Goal: Task Accomplishment & Management: Manage account settings

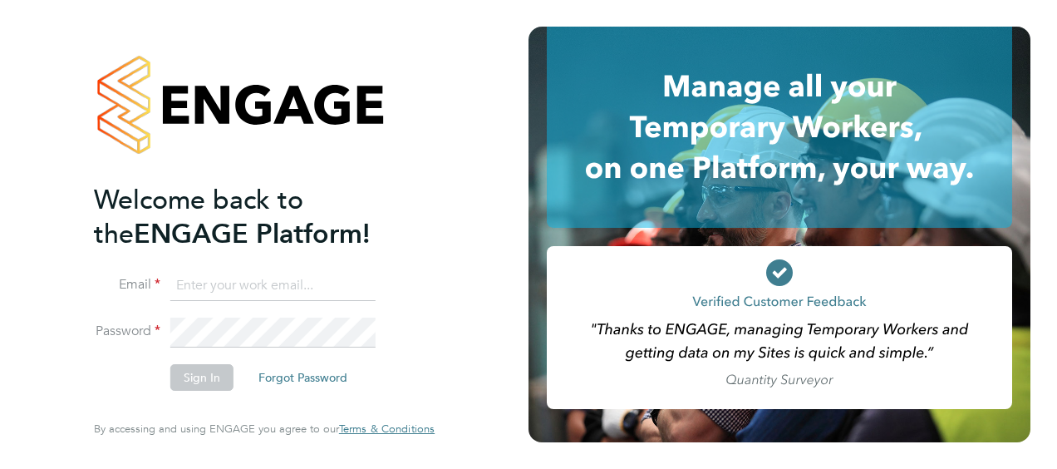
type input "eamon.woods@vistry.co.uk"
click at [194, 377] on button "Sign In" at bounding box center [201, 377] width 63 height 27
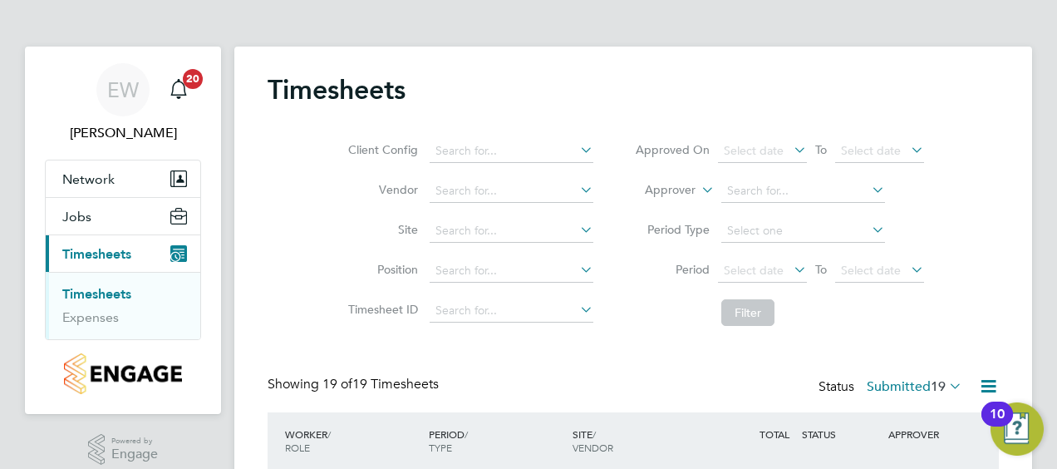
click at [540, 333] on div "Client Config Vendor Site Position Timesheet ID Approved On Select date To Sele…" at bounding box center [634, 228] width 732 height 211
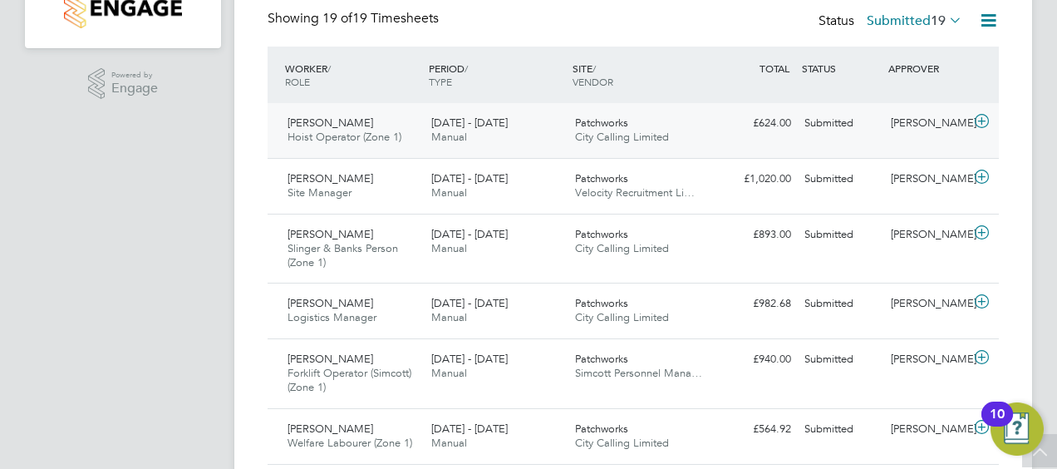
click at [497, 116] on span "[DATE] - [DATE]" at bounding box center [469, 123] width 76 height 14
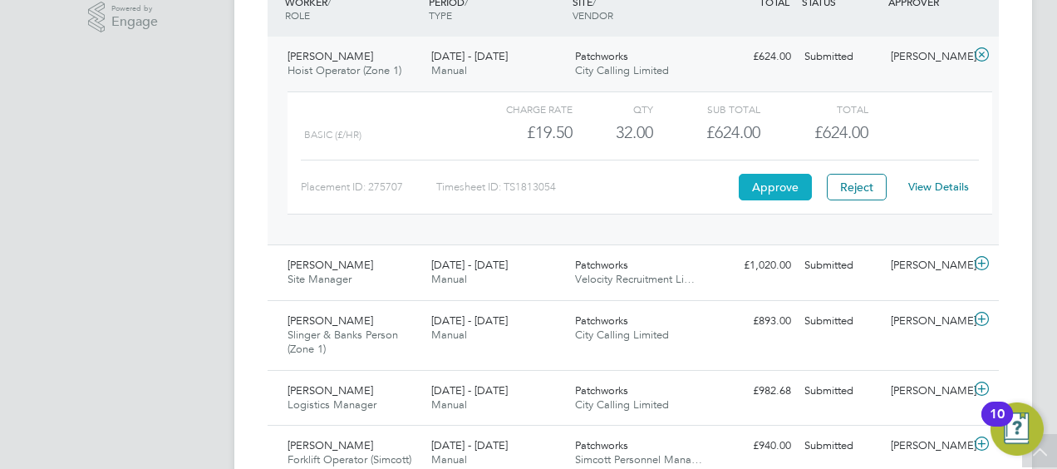
click at [776, 192] on button "Approve" at bounding box center [775, 187] width 73 height 27
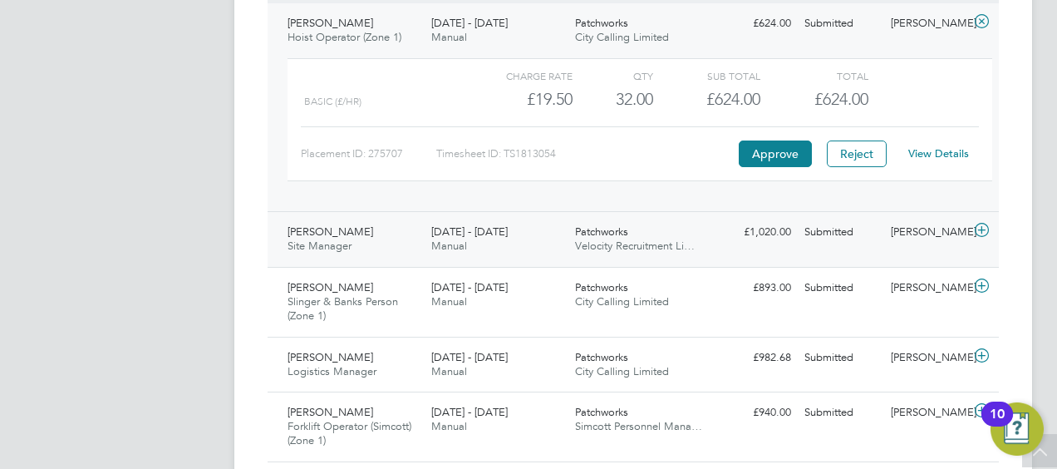
click at [680, 239] on span "Velocity Recruitment Li…" at bounding box center [635, 246] width 120 height 14
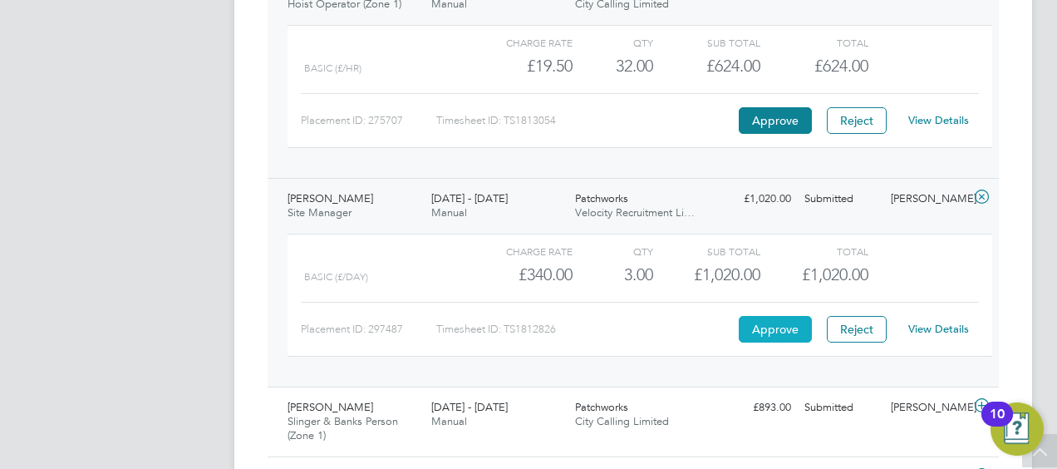
click at [763, 320] on button "Approve" at bounding box center [775, 329] width 73 height 27
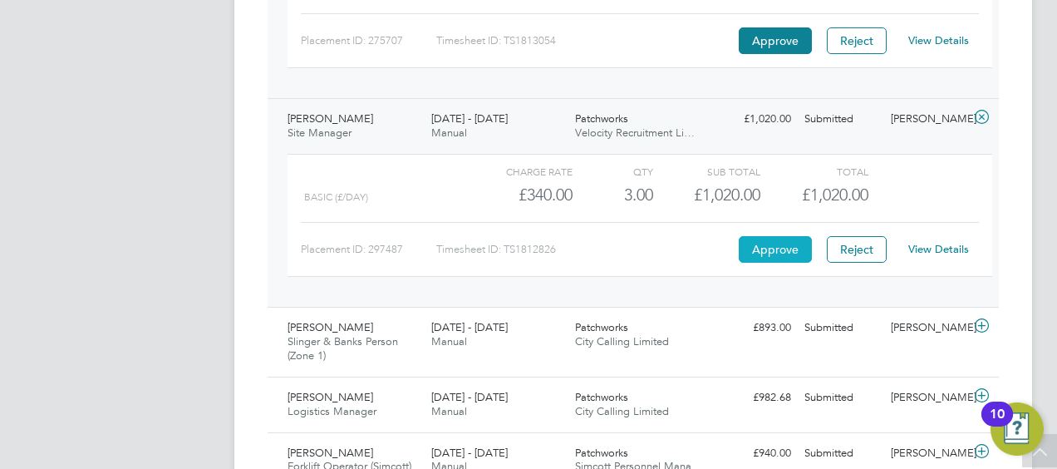
scroll to position [599, 0]
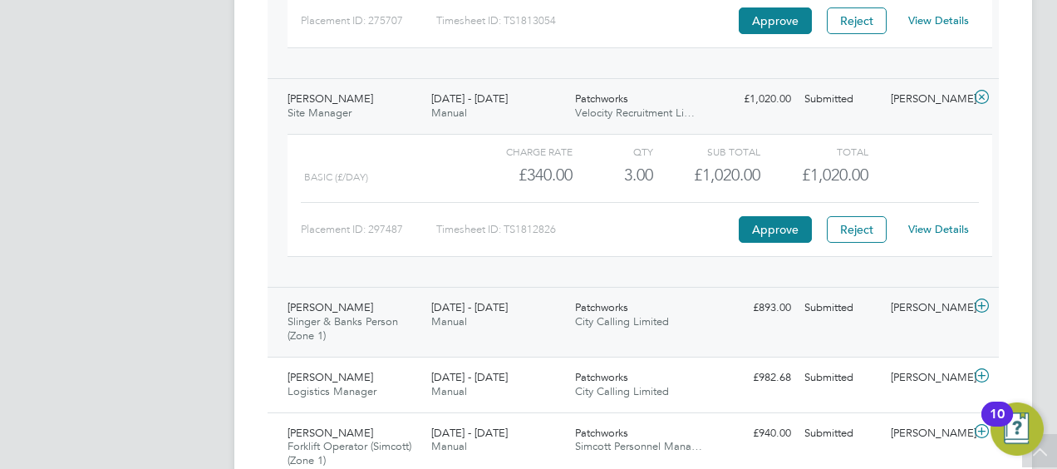
click at [625, 306] on span "Patchworks" at bounding box center [601, 307] width 53 height 14
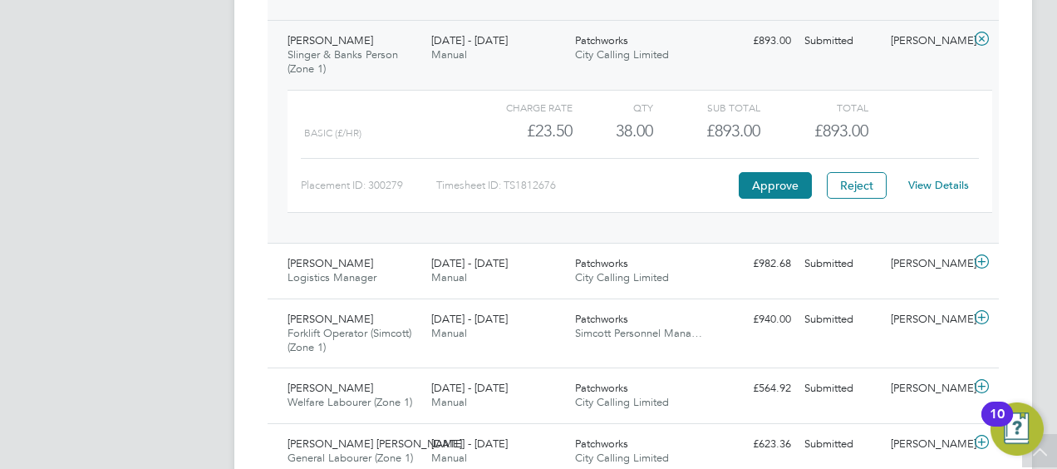
scroll to position [898, 0]
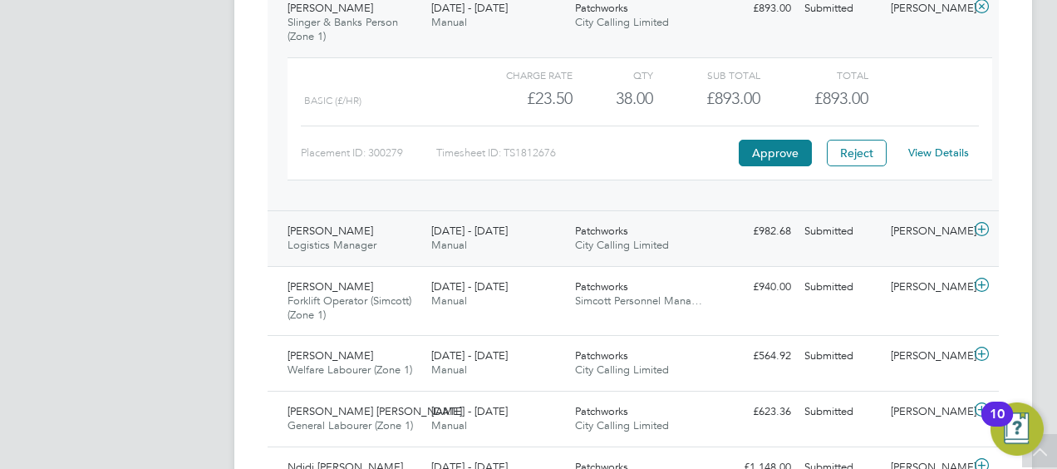
click at [576, 254] on div "Patchworks City Calling Limited" at bounding box center [641, 239] width 144 height 42
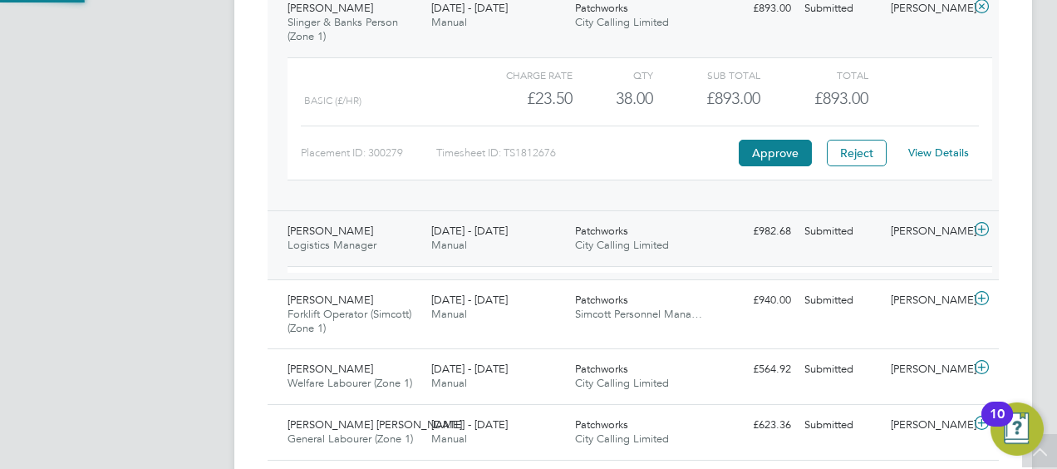
scroll to position [28, 162]
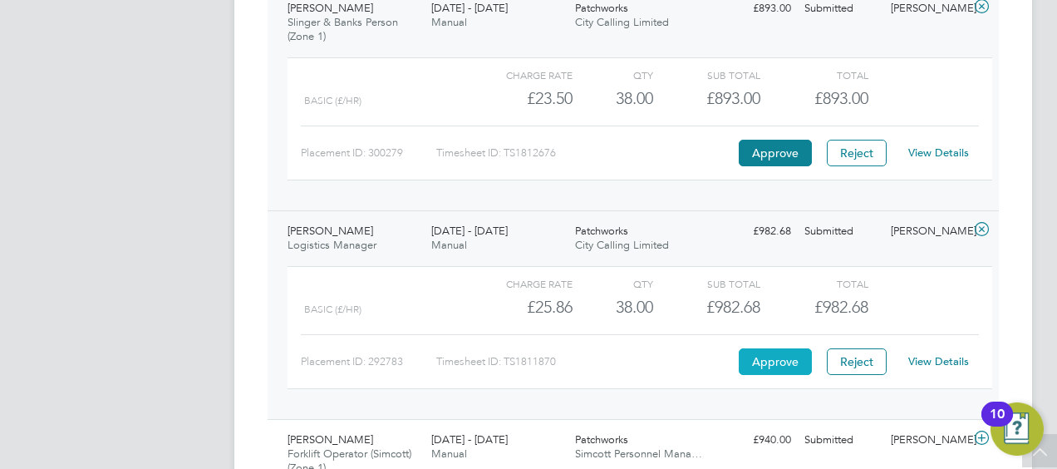
click at [760, 351] on button "Approve" at bounding box center [775, 361] width 73 height 27
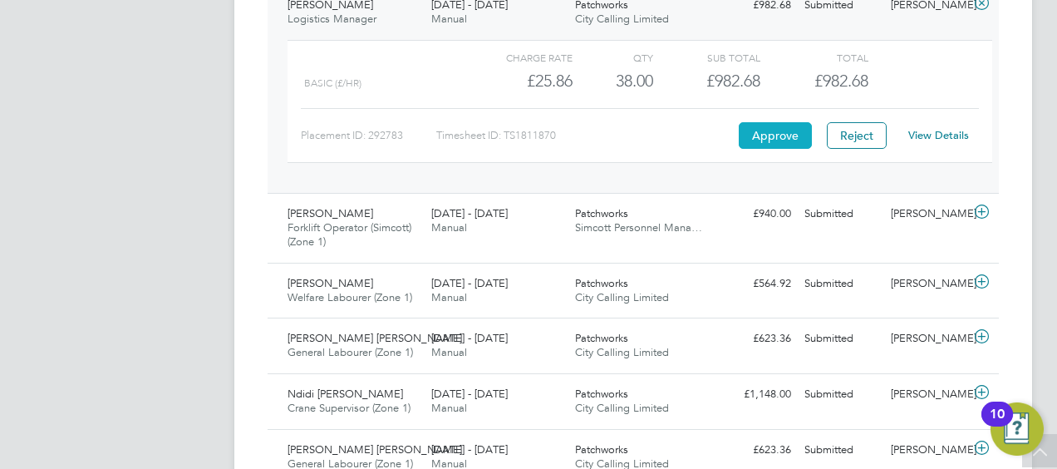
scroll to position [1197, 0]
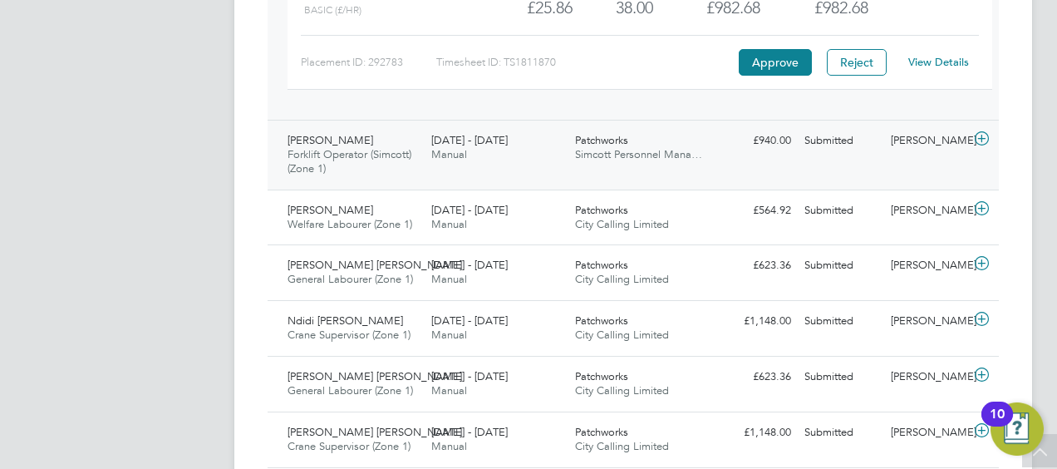
click at [469, 169] on div "Dean Mcleod Forklift Operator (Simcott) (Zone 1) 25 - 31 Aug 2025 25 - 31 Aug 2…" at bounding box center [634, 155] width 732 height 70
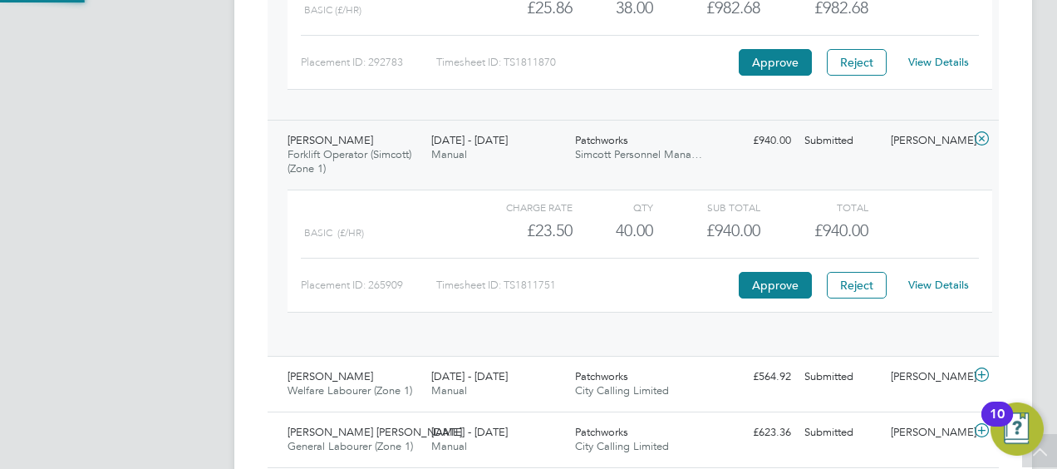
scroll to position [28, 162]
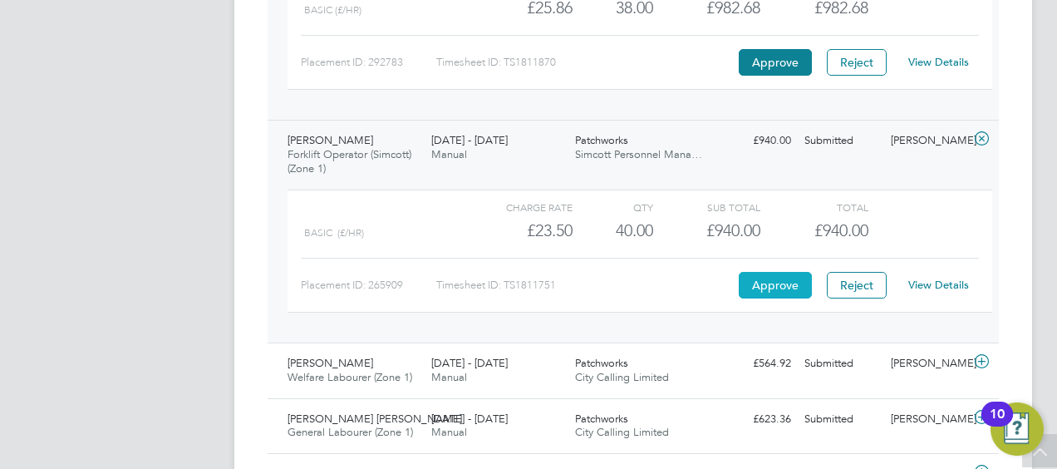
click at [785, 285] on button "Approve" at bounding box center [775, 285] width 73 height 27
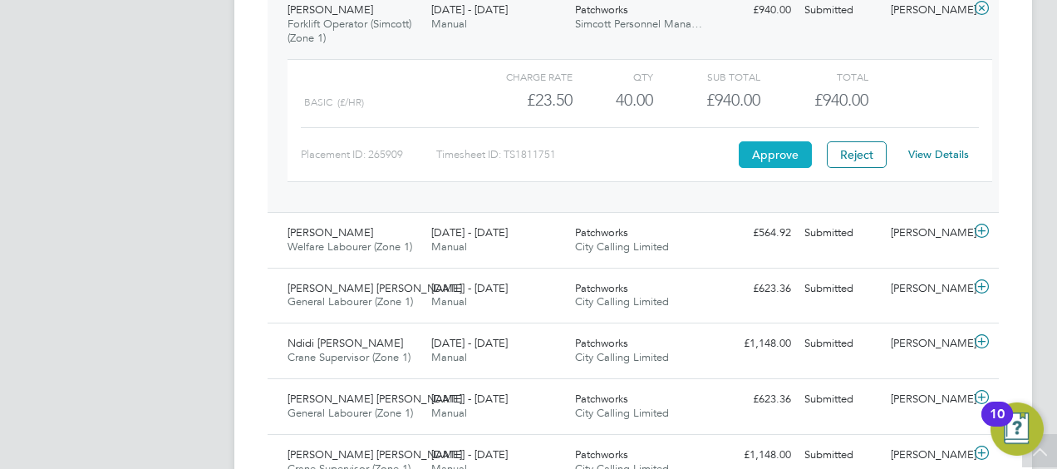
scroll to position [1330, 0]
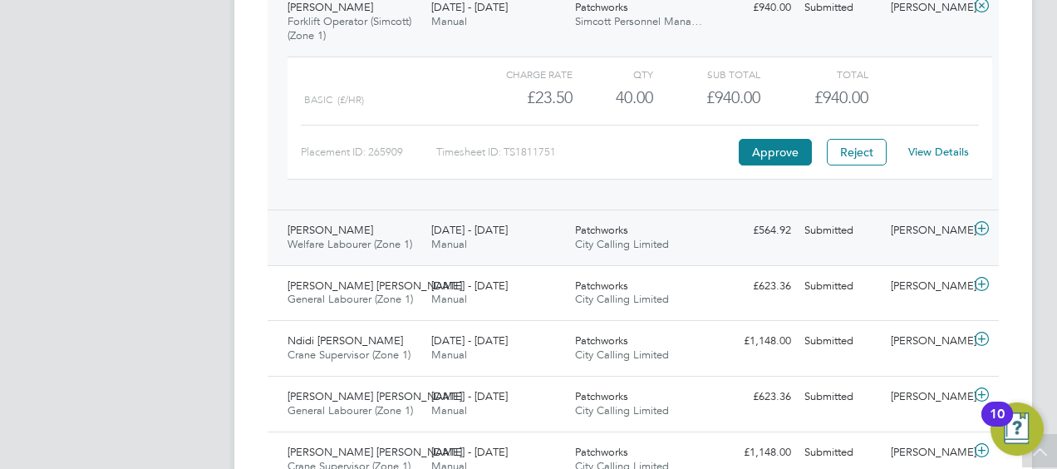
click at [351, 237] on span "Welfare Labourer (Zone 1)" at bounding box center [350, 244] width 125 height 14
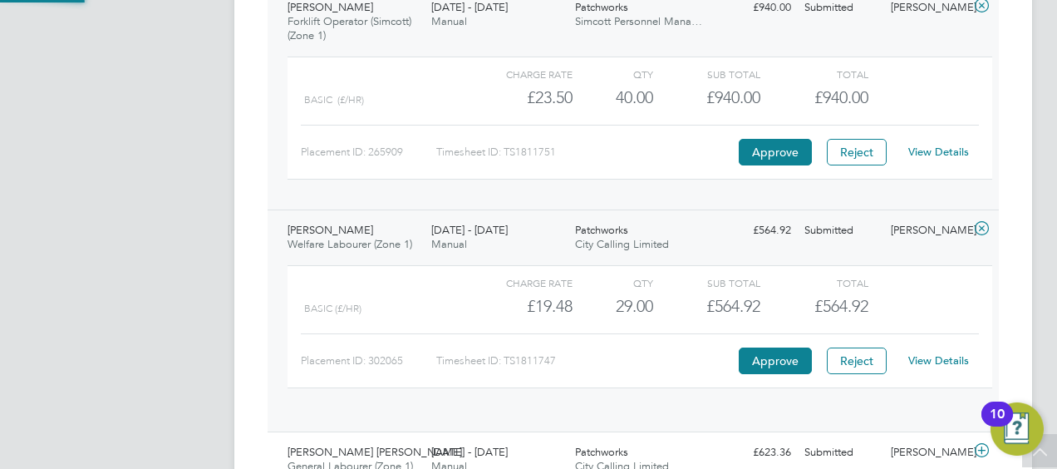
scroll to position [28, 162]
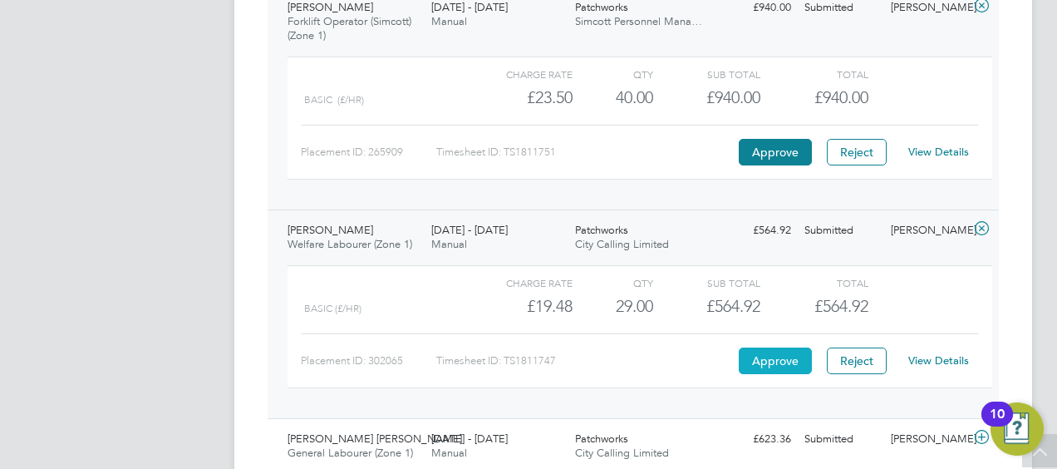
click at [768, 357] on button "Approve" at bounding box center [775, 360] width 73 height 27
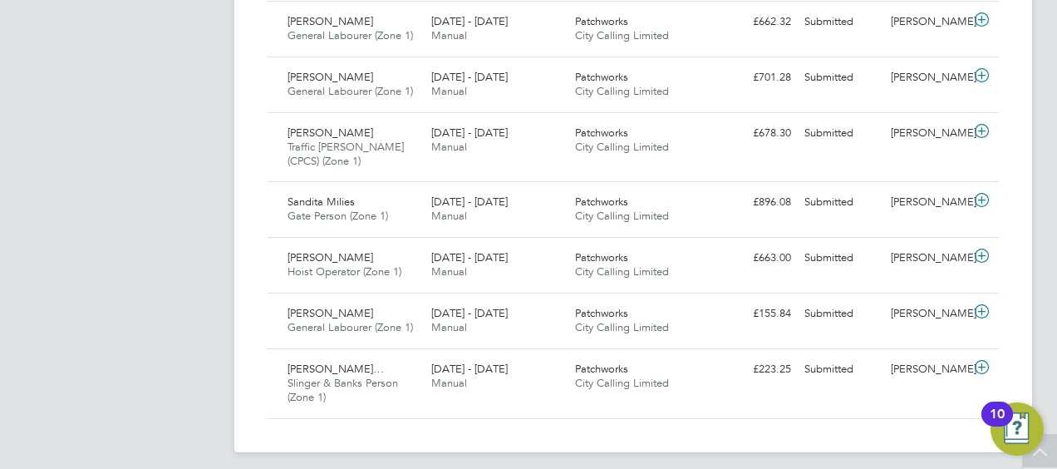
scroll to position [2109, 0]
click at [499, 313] on div "25 - 31 Aug 2025 Manual" at bounding box center [497, 320] width 144 height 42
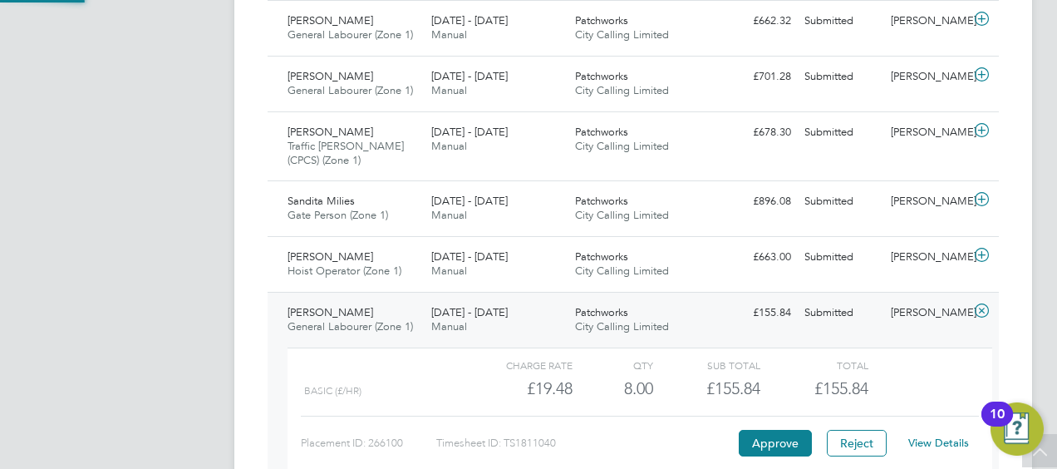
scroll to position [28, 162]
click at [783, 430] on button "Approve" at bounding box center [775, 443] width 73 height 27
click at [346, 264] on span "Hoist Operator (Zone 1)" at bounding box center [345, 271] width 114 height 14
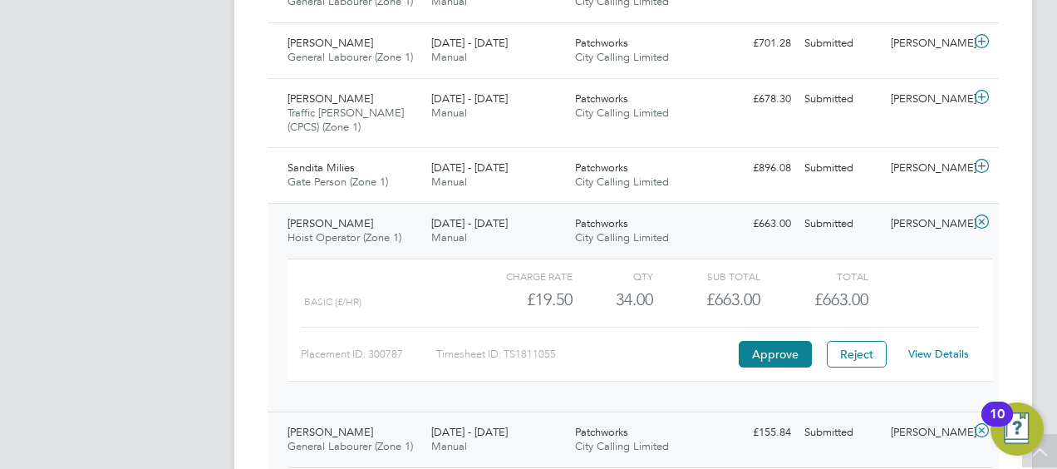
scroll to position [2175, 0]
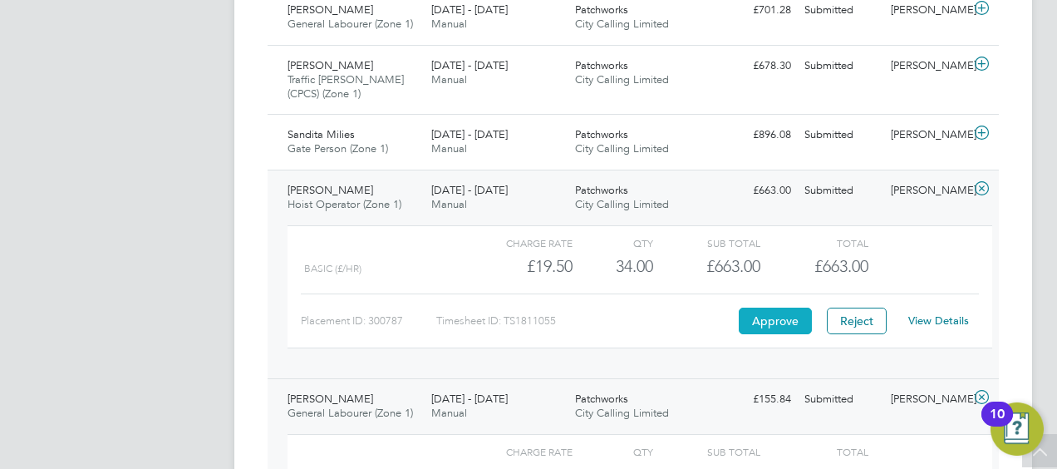
click at [774, 313] on button "Approve" at bounding box center [775, 321] width 73 height 27
click at [371, 141] on span "Gate Person (Zone 1)" at bounding box center [338, 148] width 101 height 14
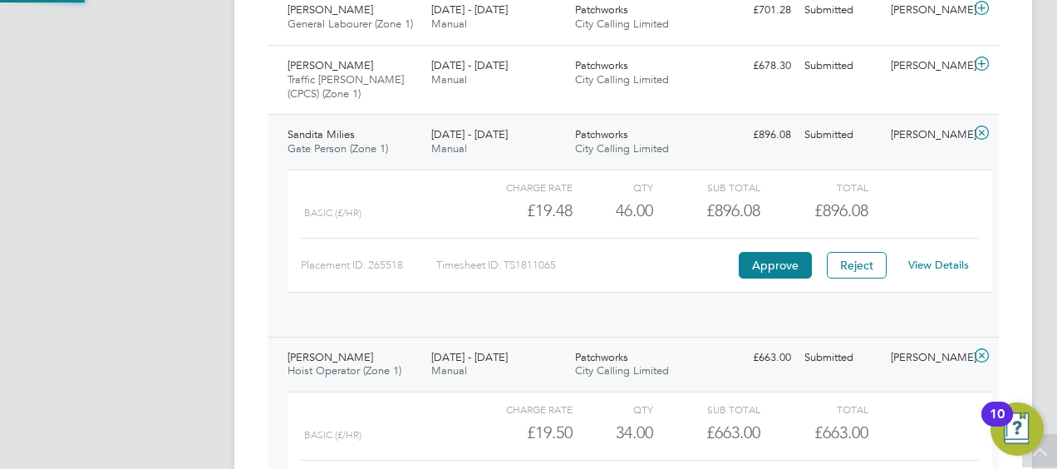
scroll to position [28, 162]
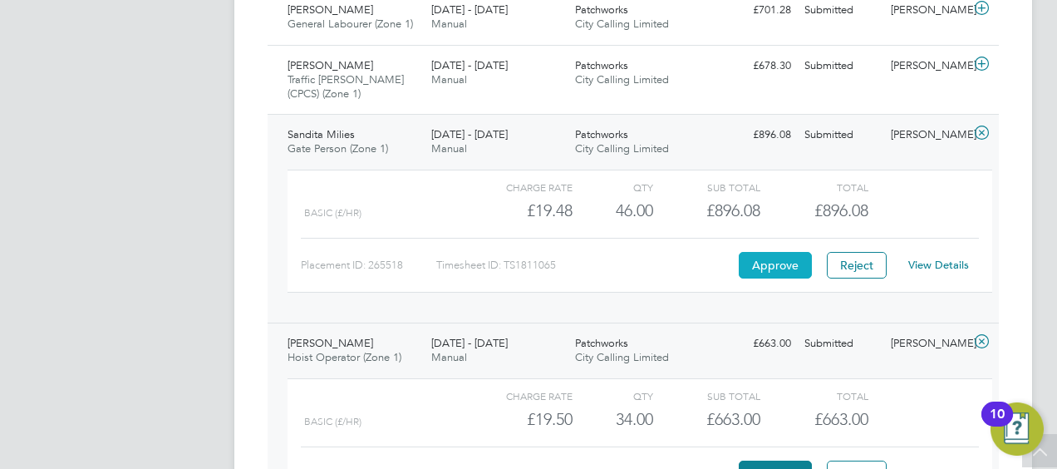
click at [776, 268] on button "Approve" at bounding box center [775, 265] width 73 height 27
click at [638, 45] on div "Adekunle Kabir Traffic Marshall (CPCS) (Zone 1) 25 - 31 Aug 2025 25 - 31 Aug 20…" at bounding box center [634, 80] width 732 height 70
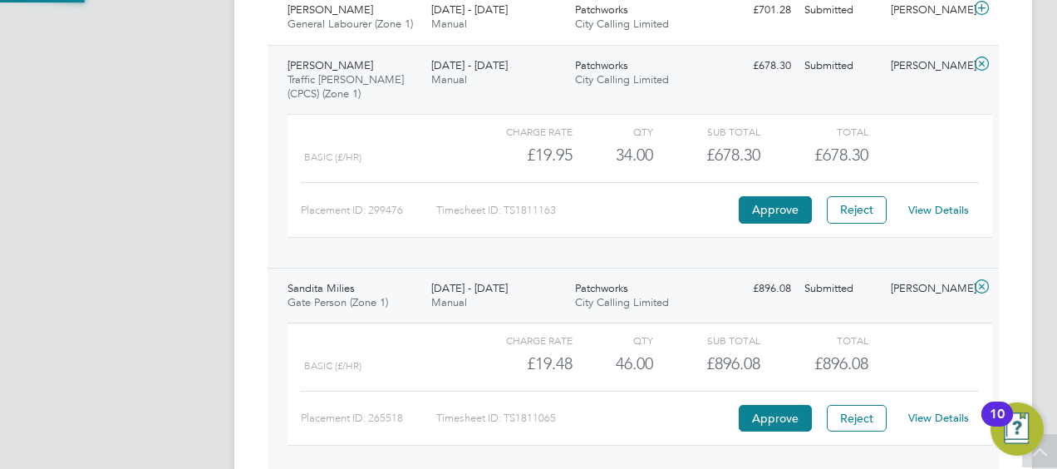
scroll to position [2142, 0]
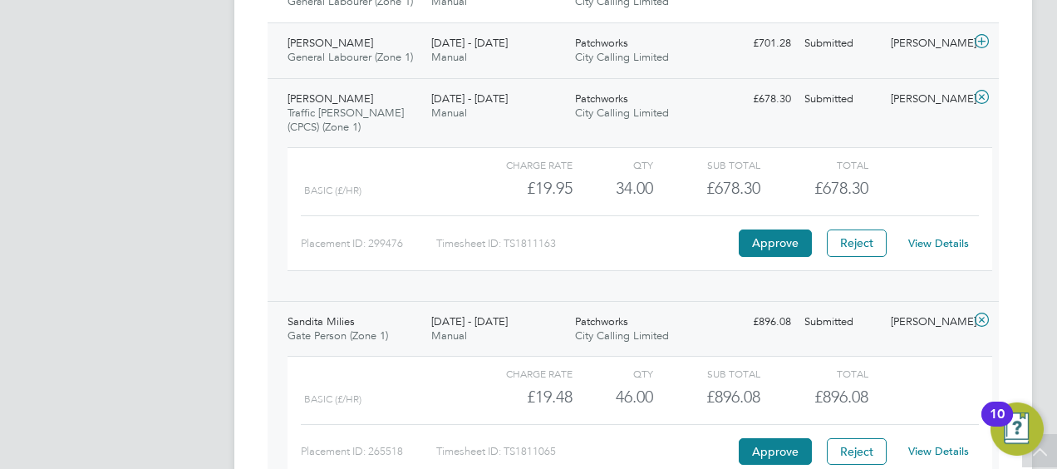
click at [686, 33] on div "Patchworks City Calling Limited" at bounding box center [641, 51] width 144 height 42
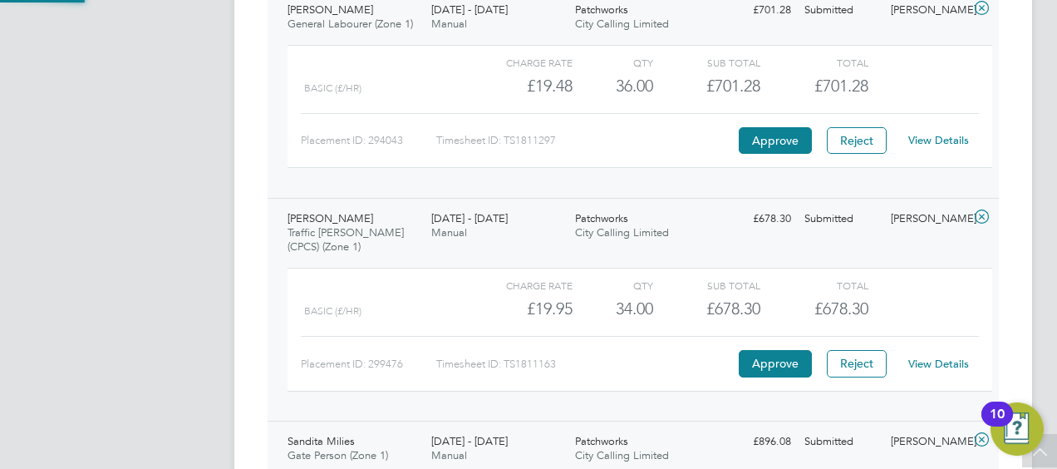
scroll to position [2209, 0]
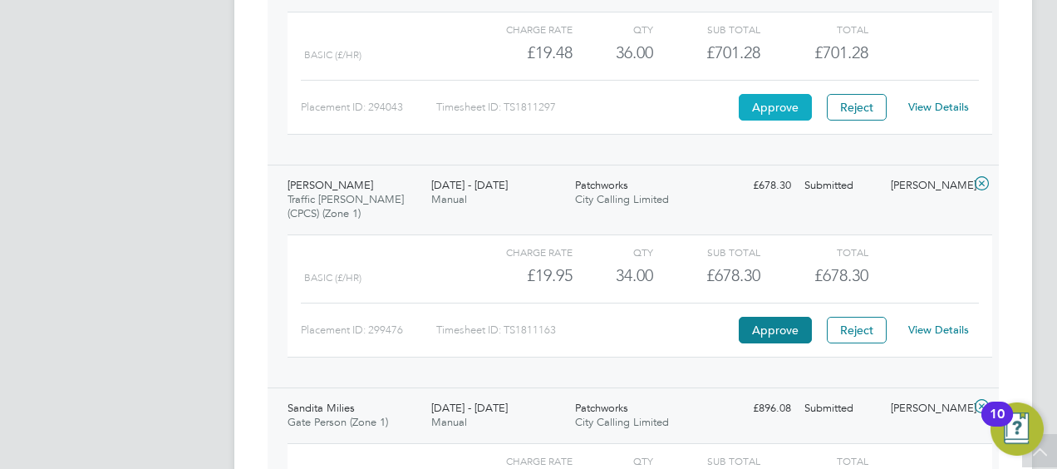
click at [776, 110] on button "Approve" at bounding box center [775, 107] width 73 height 27
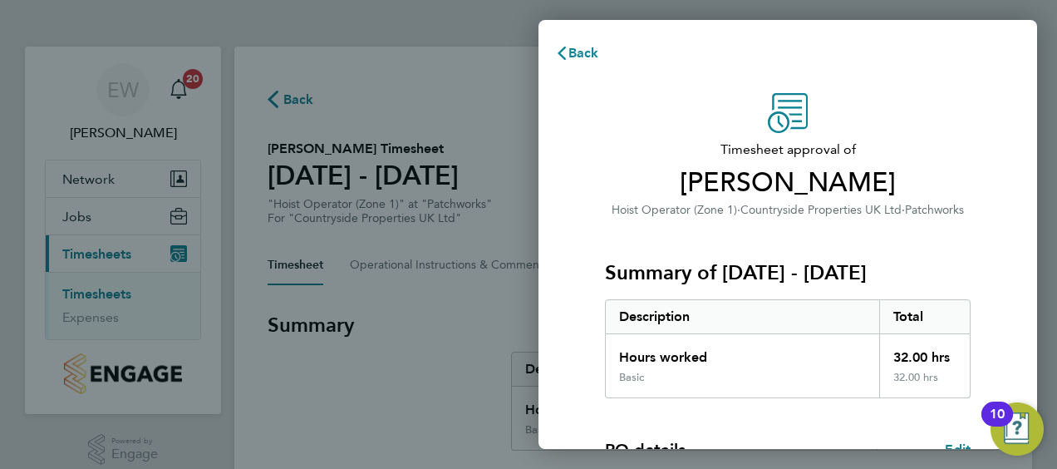
click at [681, 214] on span "Hoist Operator (Zone 1)" at bounding box center [675, 210] width 126 height 14
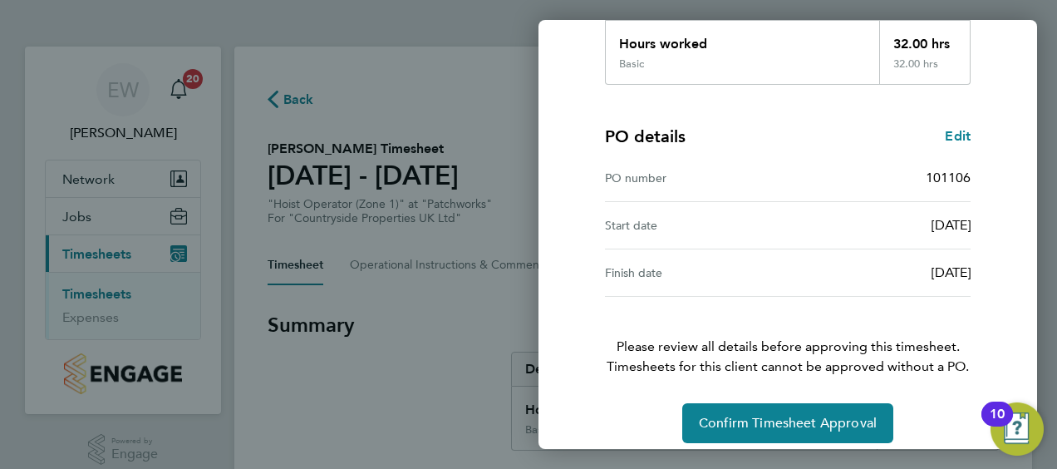
scroll to position [326, 0]
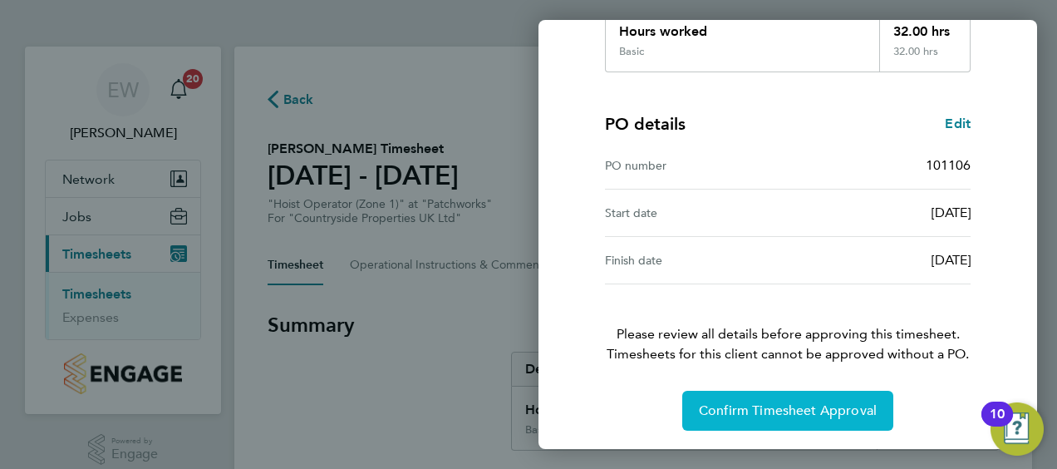
click at [791, 409] on span "Confirm Timesheet Approval" at bounding box center [788, 410] width 178 height 17
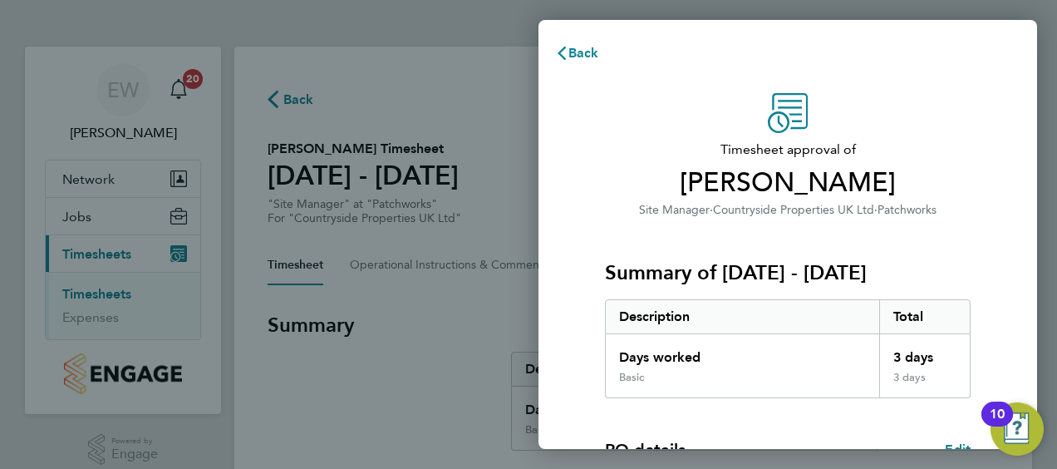
click at [592, 162] on div "Timesheet approval of Anthony O'Brien Site Manager · Countryside Properties UK …" at bounding box center [788, 424] width 406 height 663
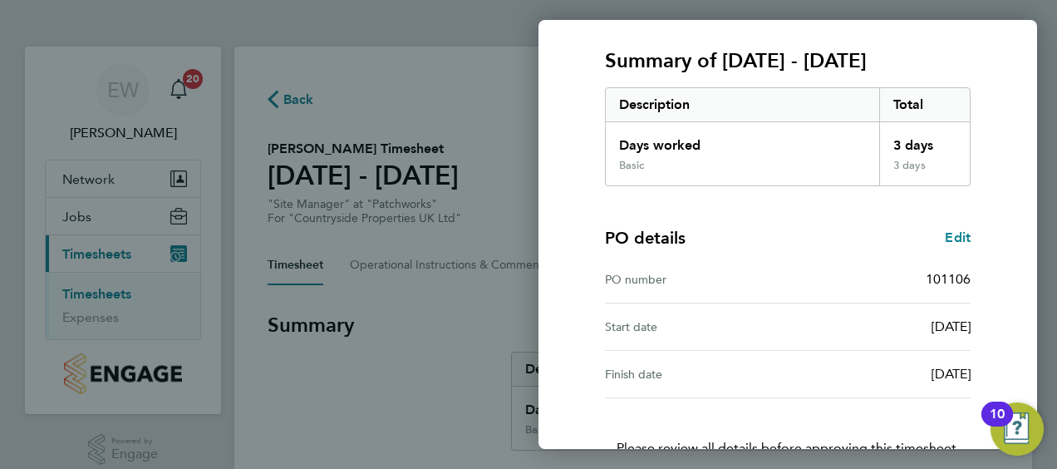
scroll to position [326, 0]
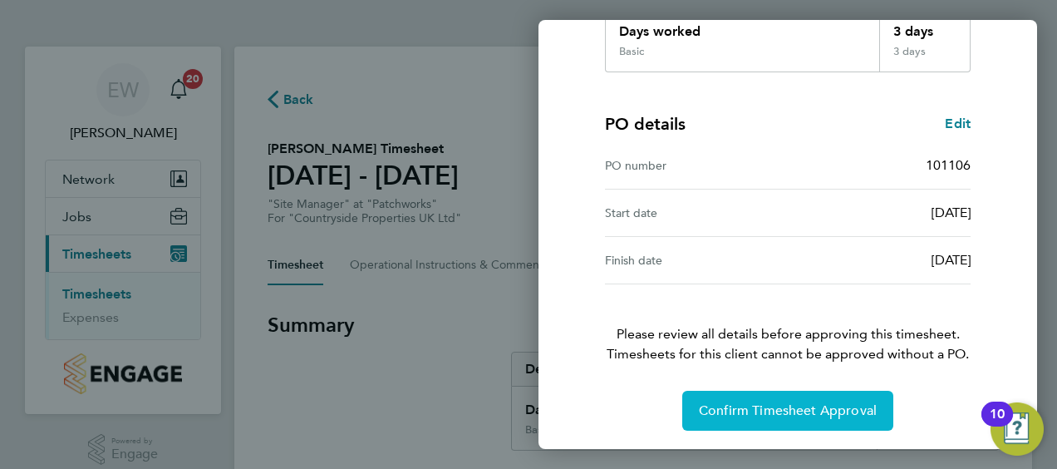
click at [746, 407] on span "Confirm Timesheet Approval" at bounding box center [788, 410] width 178 height 17
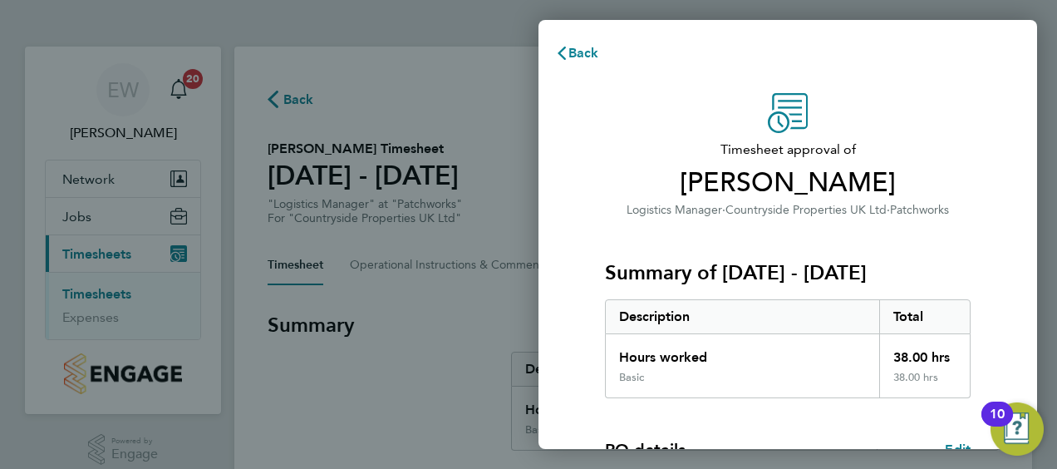
click at [650, 213] on span "Logistics Manager" at bounding box center [675, 210] width 96 height 14
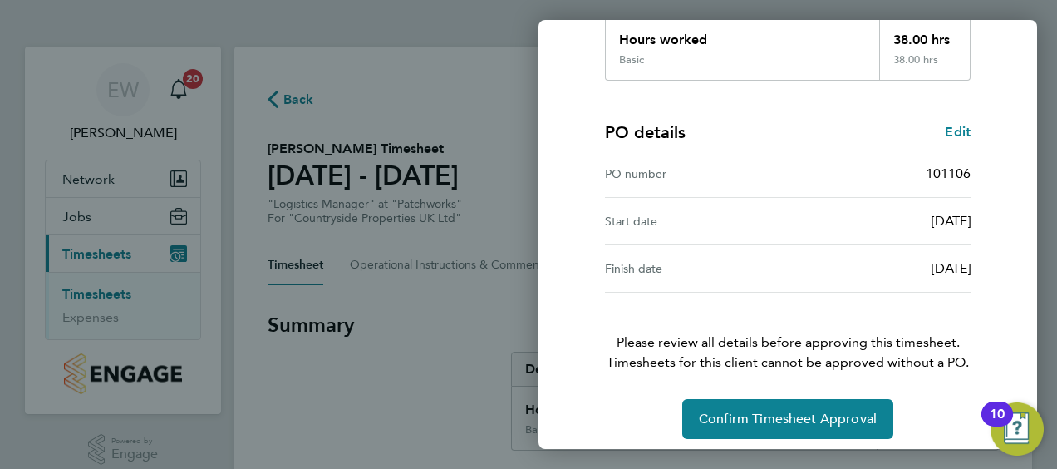
scroll to position [326, 0]
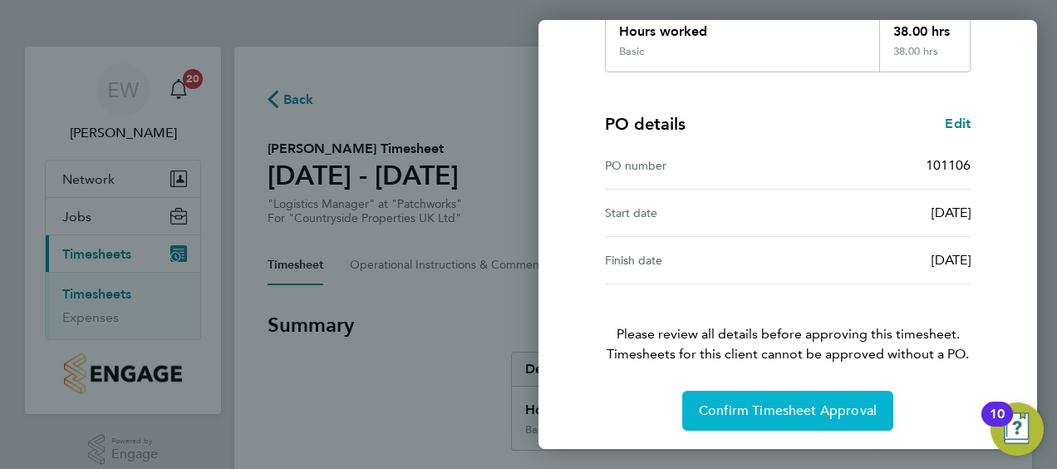
click at [756, 394] on button "Confirm Timesheet Approval" at bounding box center [787, 411] width 211 height 40
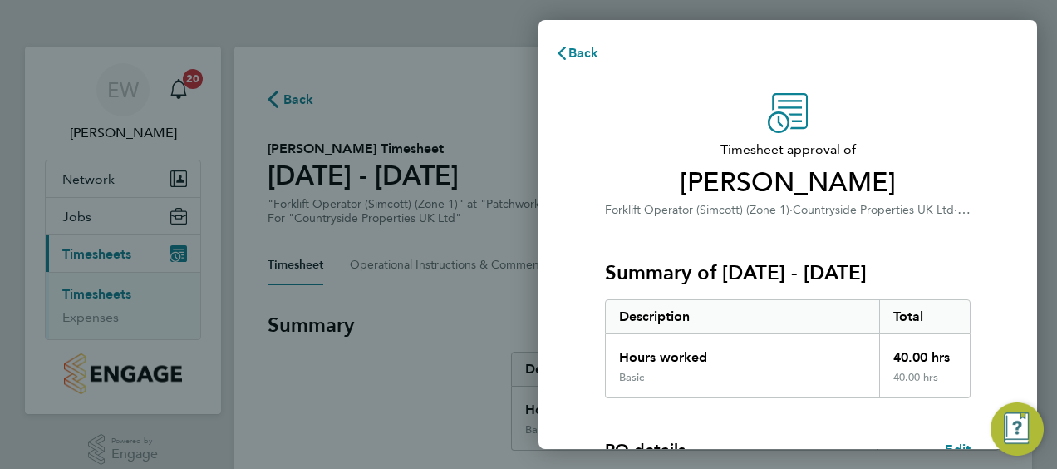
click at [540, 150] on div "Timesheet approval of Dean Mcleod Forklift Operator (Simcott) (Zone 1) · Countr…" at bounding box center [788, 424] width 499 height 703
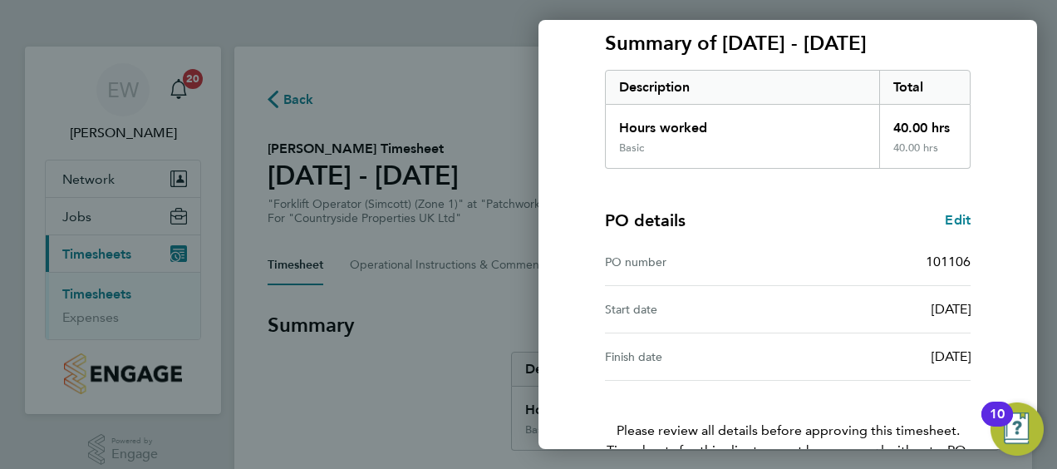
scroll to position [326, 0]
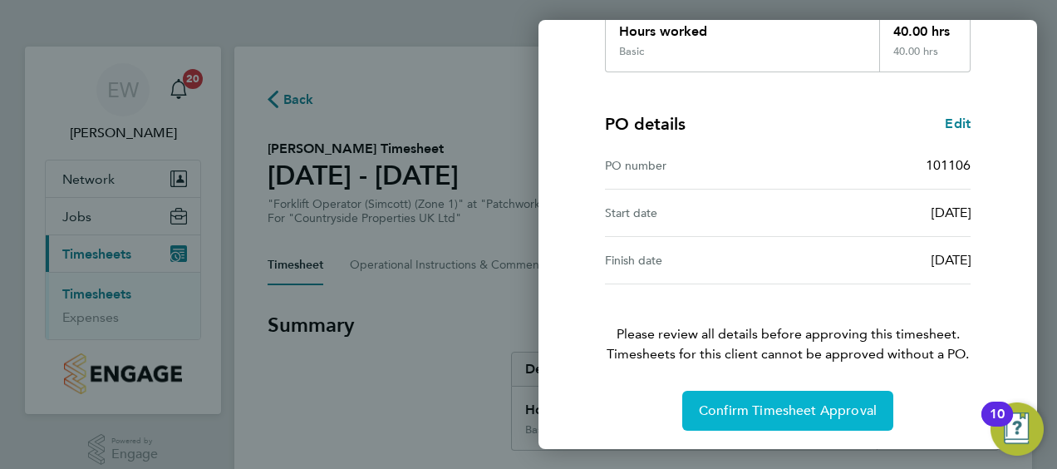
click at [758, 406] on span "Confirm Timesheet Approval" at bounding box center [788, 410] width 178 height 17
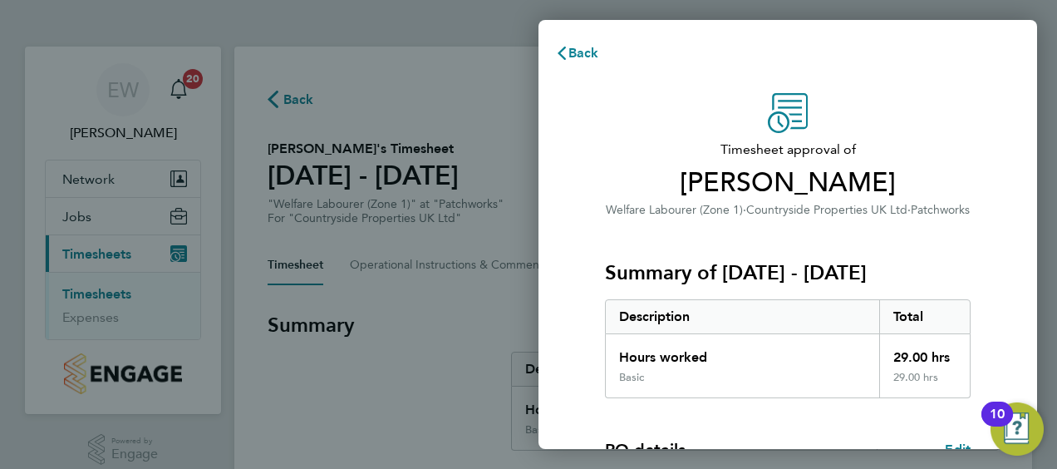
click at [578, 161] on div "Timesheet approval of [PERSON_NAME] Welfare Labourer (Zone 1) · Countryside Pro…" at bounding box center [788, 424] width 499 height 703
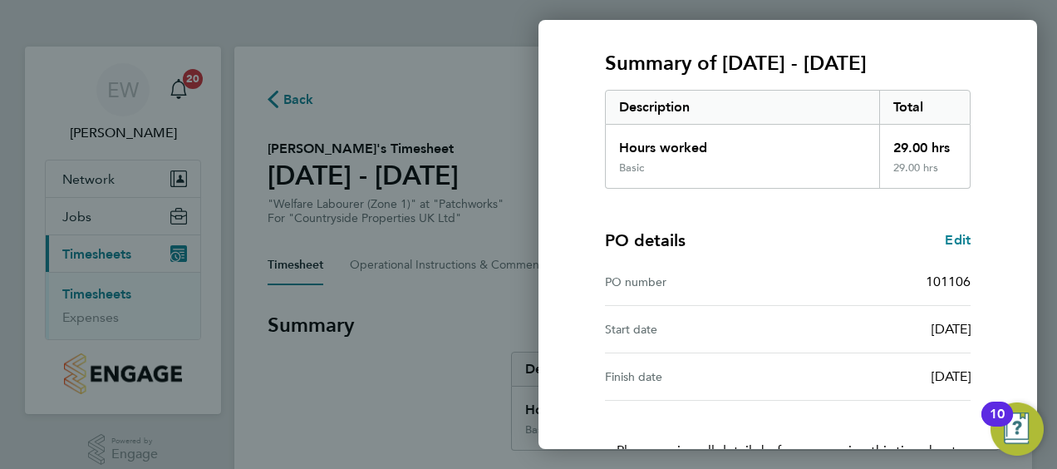
scroll to position [326, 0]
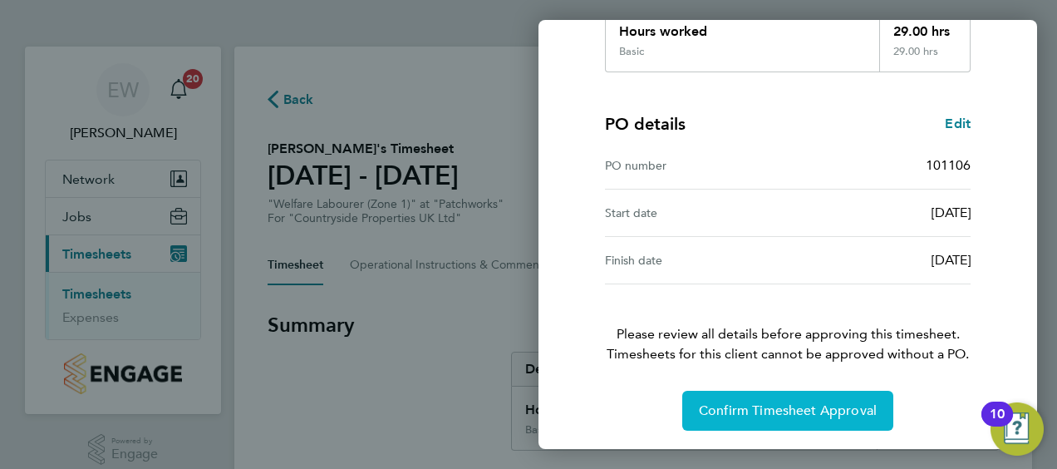
click at [783, 406] on span "Confirm Timesheet Approval" at bounding box center [788, 410] width 178 height 17
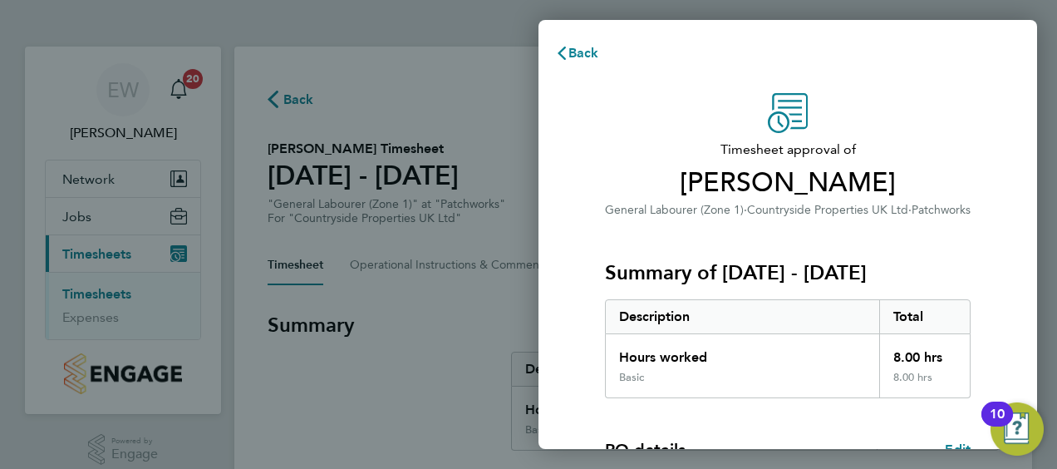
click at [585, 224] on div "Timesheet approval of Stephen Nkrumah General Labourer (Zone 1) · Countryside P…" at bounding box center [788, 424] width 406 height 663
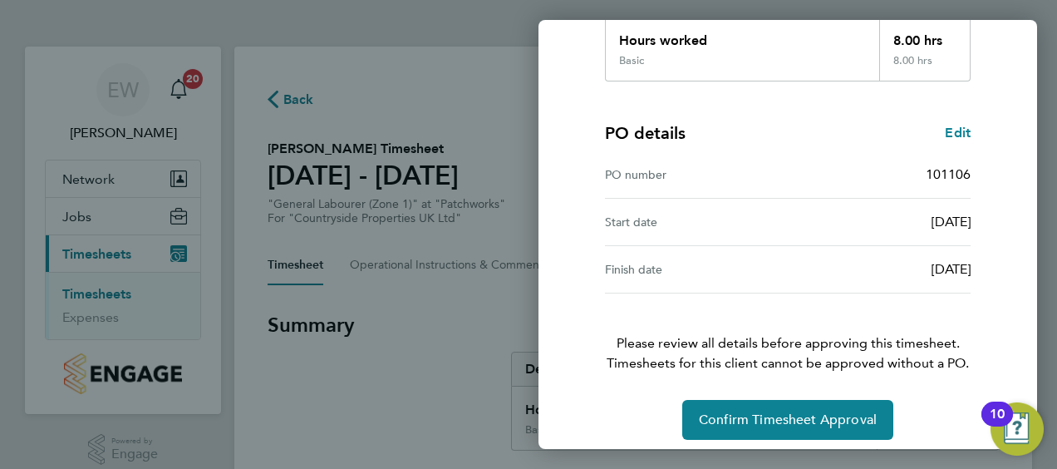
scroll to position [326, 0]
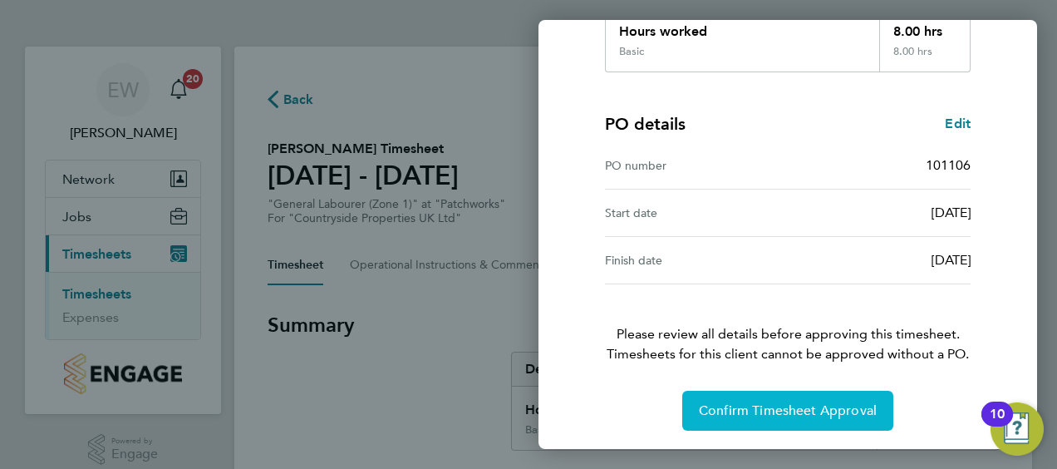
click at [778, 422] on button "Confirm Timesheet Approval" at bounding box center [787, 411] width 211 height 40
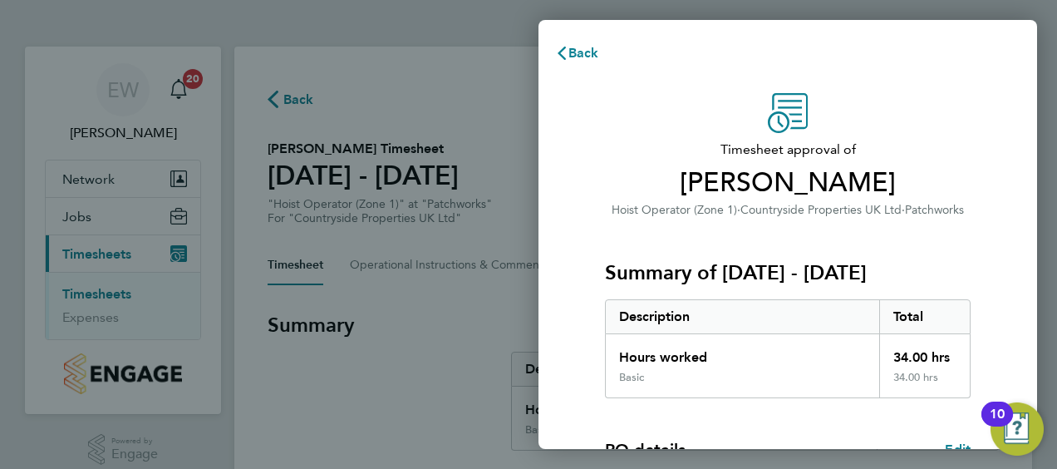
click at [573, 208] on div "Timesheet approval of Ionut Betiu Hoist Operator (Zone 1) · Countryside Propert…" at bounding box center [788, 424] width 499 height 703
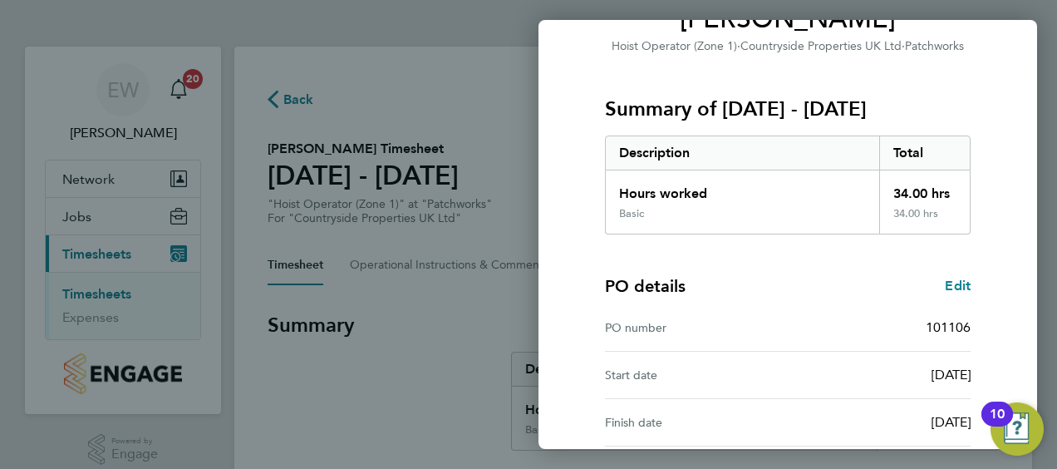
scroll to position [326, 0]
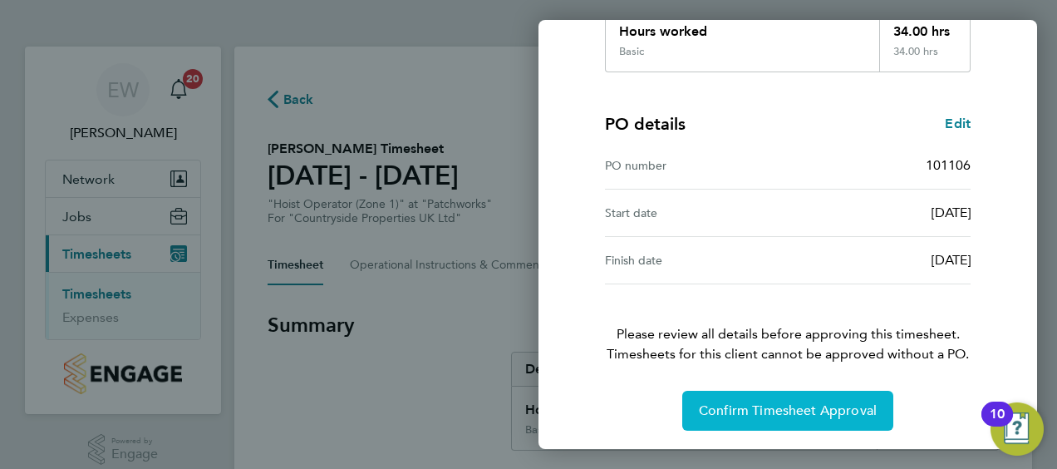
click at [768, 415] on span "Confirm Timesheet Approval" at bounding box center [788, 410] width 178 height 17
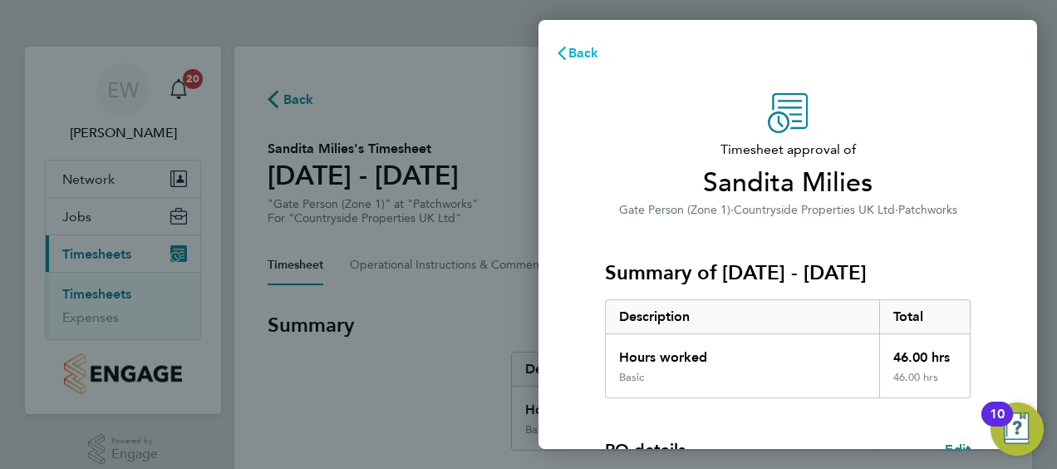
click at [575, 50] on span "Back" at bounding box center [584, 53] width 31 height 16
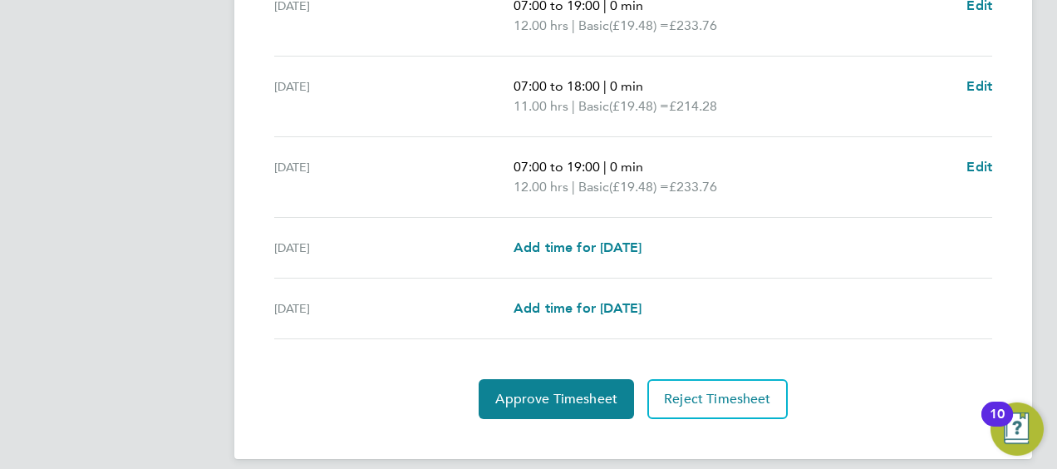
scroll to position [709, 0]
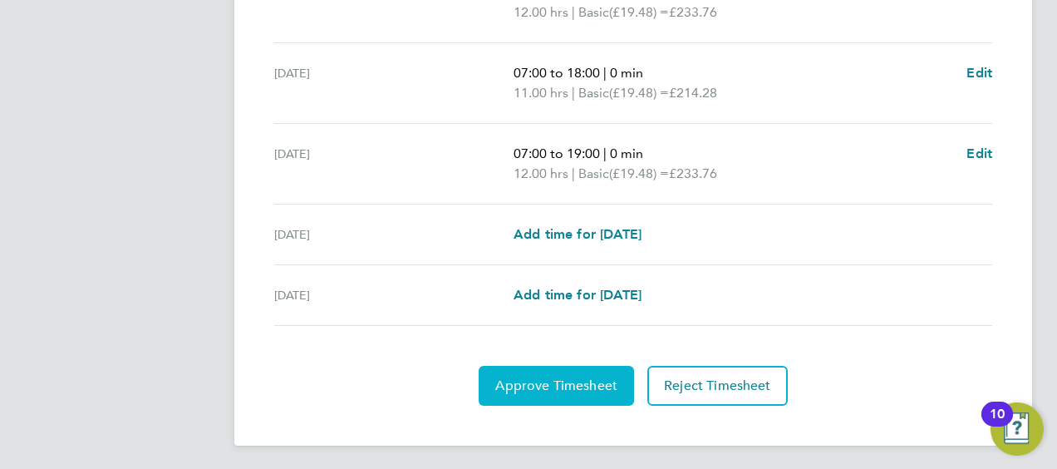
click at [569, 392] on button "Approve Timesheet" at bounding box center [556, 386] width 155 height 40
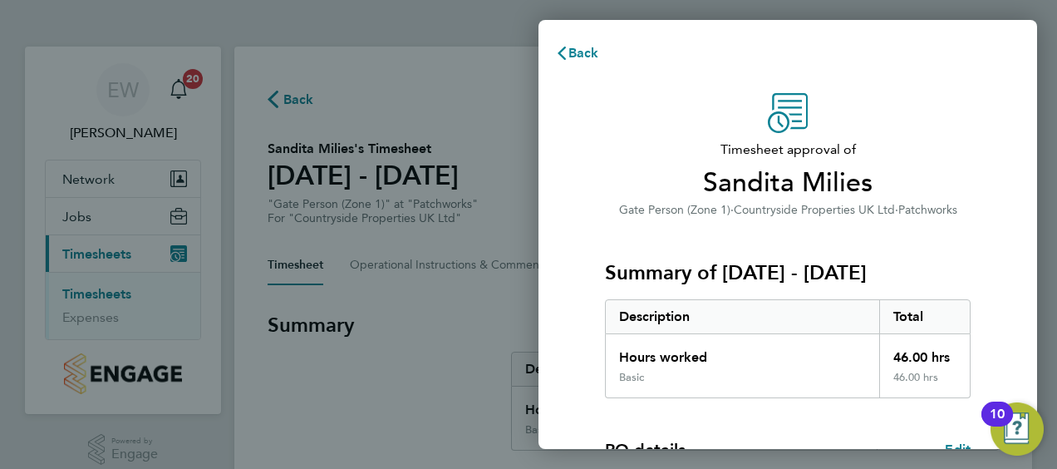
click at [599, 177] on div "Timesheet approval of Sandita Milies Gate Person (Zone 1) · Countryside Propert…" at bounding box center [788, 424] width 406 height 663
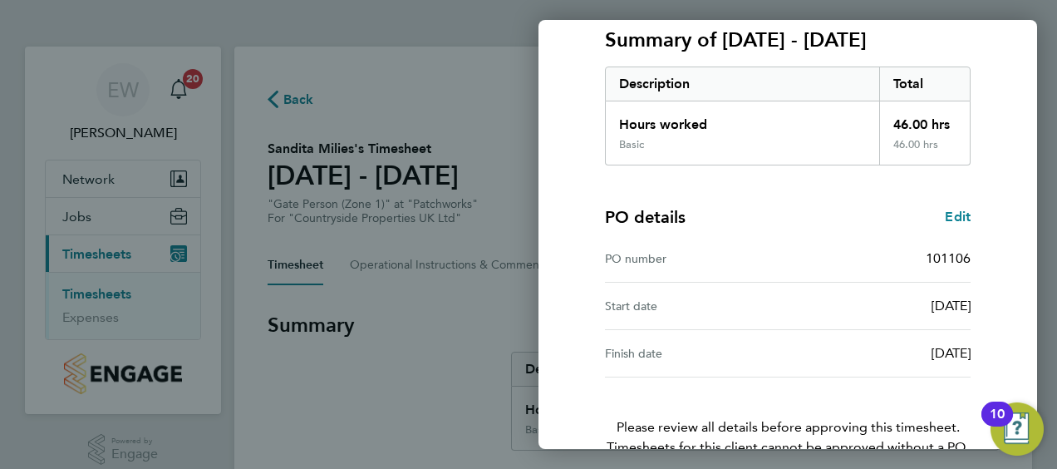
scroll to position [326, 0]
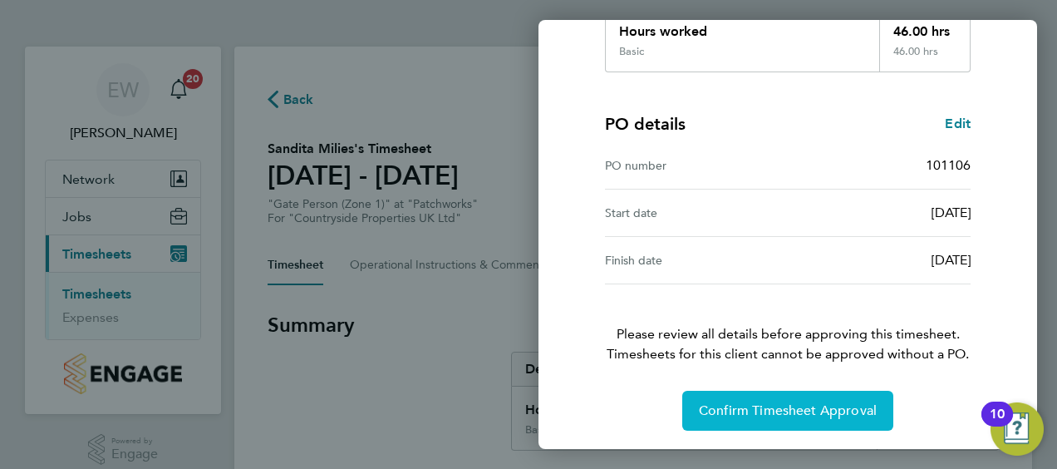
click at [743, 407] on span "Confirm Timesheet Approval" at bounding box center [788, 410] width 178 height 17
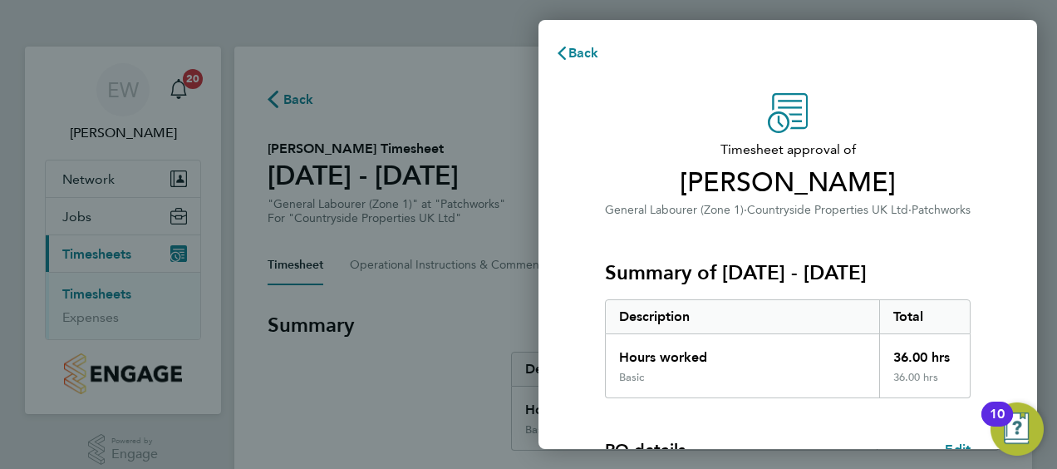
click at [610, 152] on span "Timesheet approval of" at bounding box center [788, 150] width 366 height 20
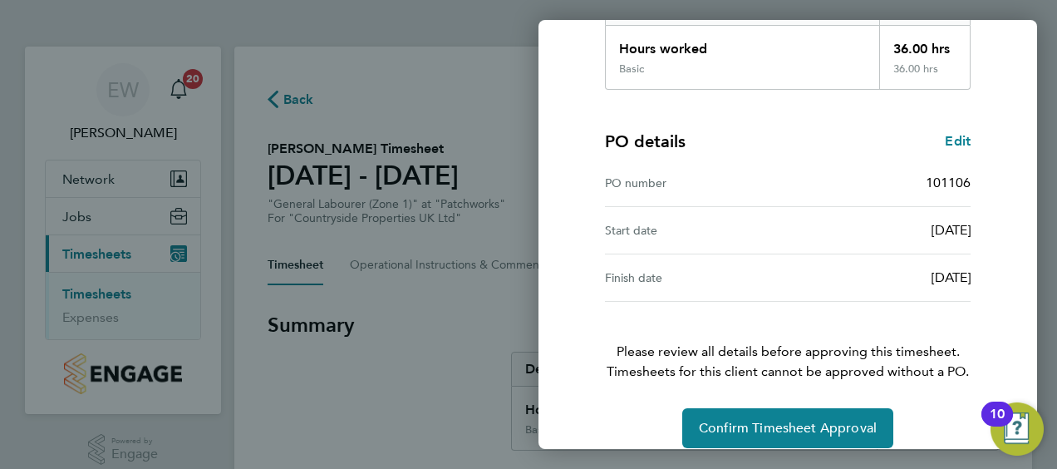
scroll to position [326, 0]
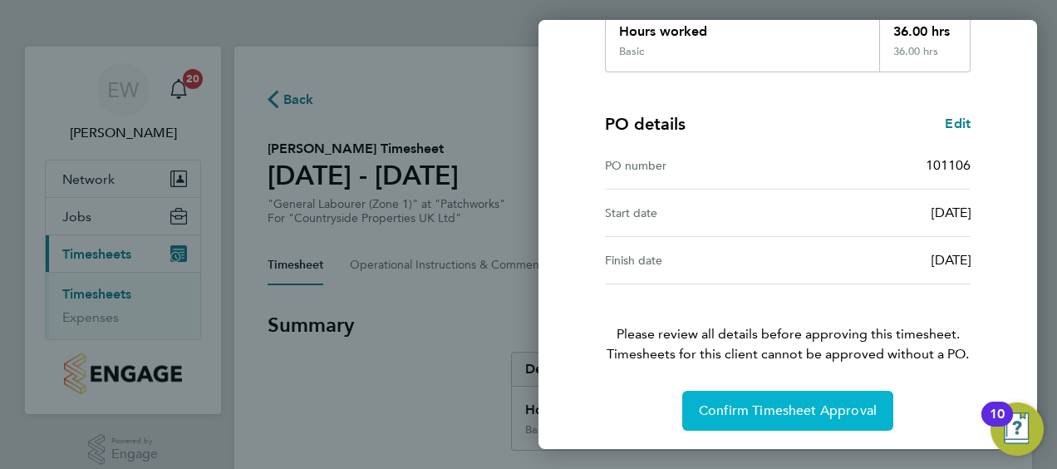
click at [751, 423] on button "Confirm Timesheet Approval" at bounding box center [787, 411] width 211 height 40
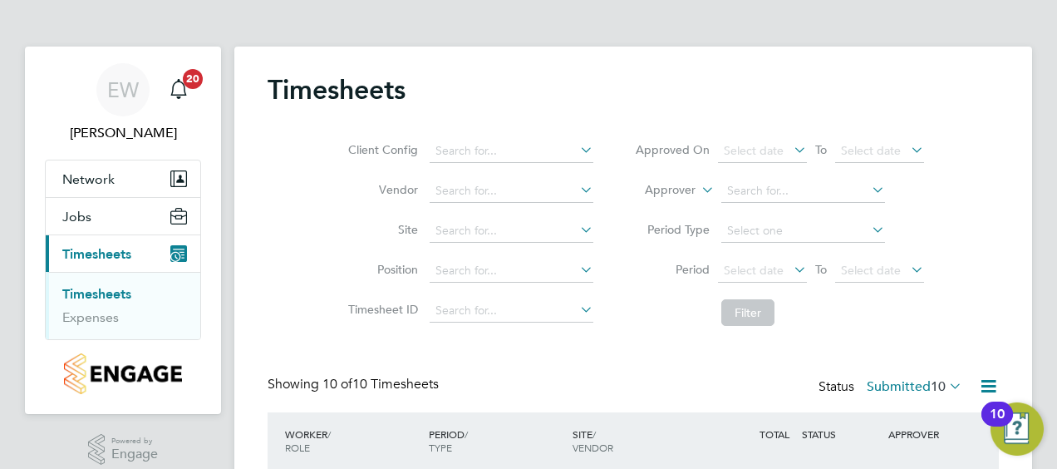
click at [296, 249] on div "Client Config Vendor Site Position Timesheet ID Approved On Select date To Sele…" at bounding box center [634, 228] width 732 height 211
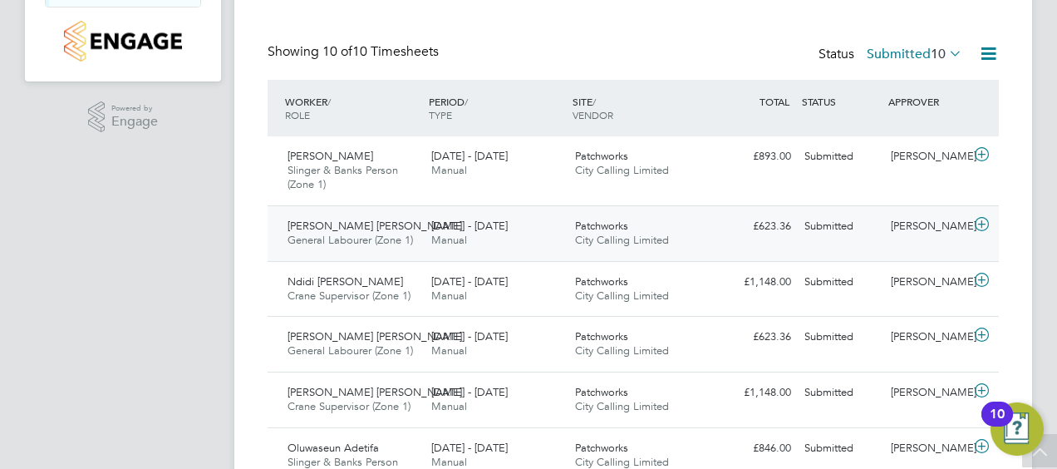
click at [417, 229] on div "Stephen Owusu Peprah General Labourer (Zone 1) 25 - 31 Aug 2025" at bounding box center [353, 234] width 144 height 42
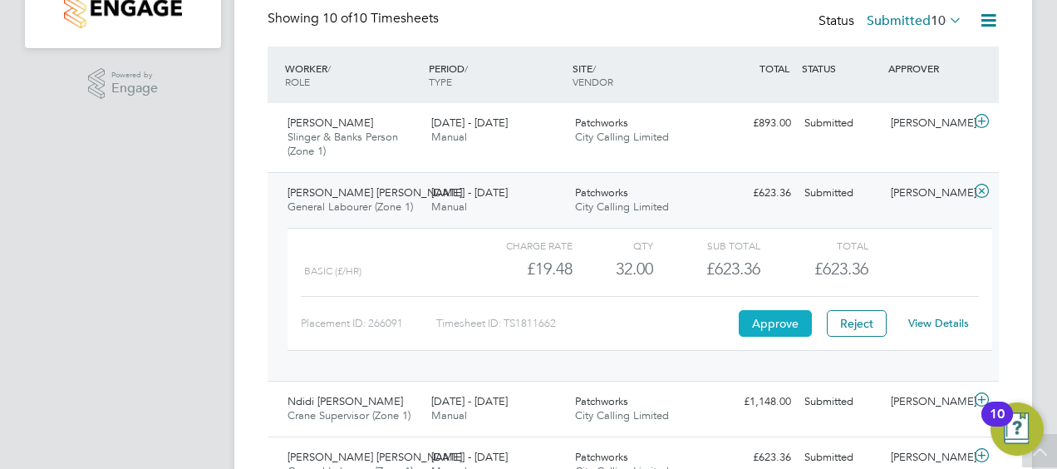
click at [760, 316] on button "Approve" at bounding box center [775, 323] width 73 height 27
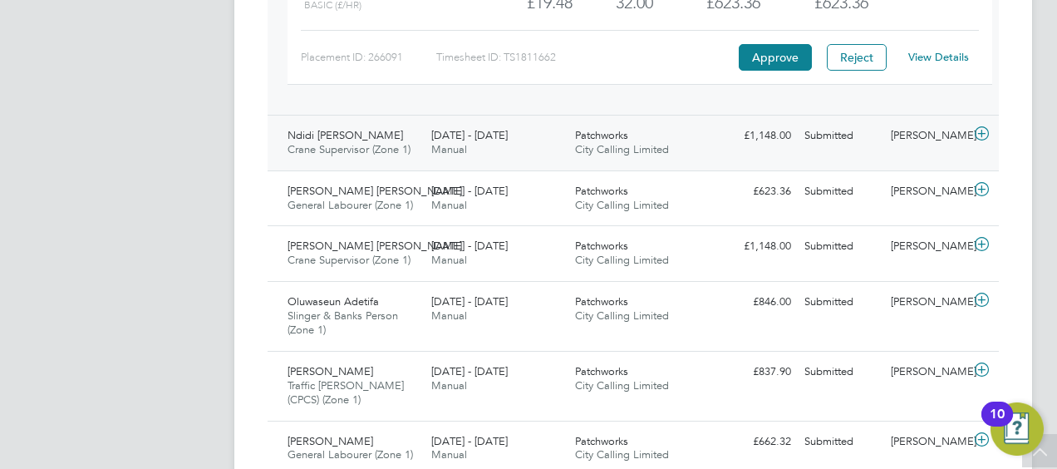
click at [521, 148] on div "25 - 31 Aug 2025 Manual" at bounding box center [497, 143] width 144 height 42
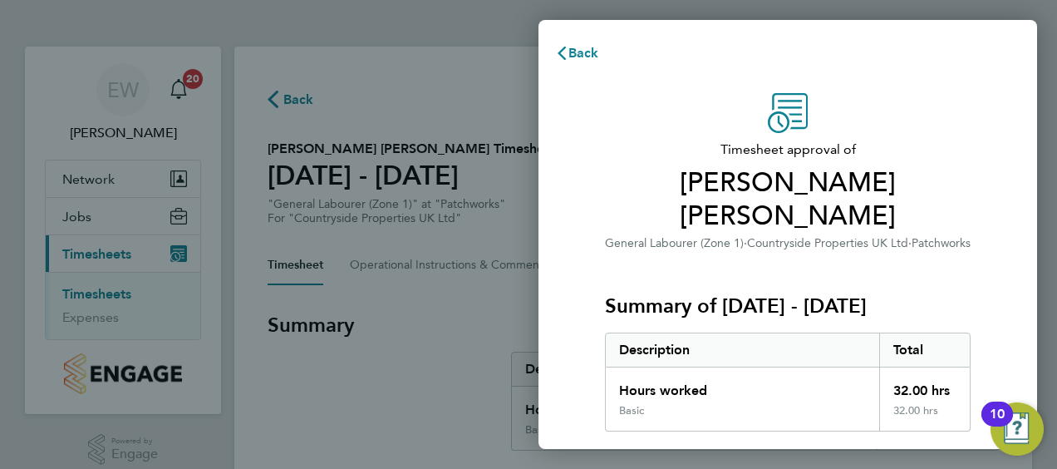
click at [549, 186] on div "Timesheet approval of [PERSON_NAME] [PERSON_NAME] General Labourer (Zone 1) · C…" at bounding box center [788, 441] width 499 height 737
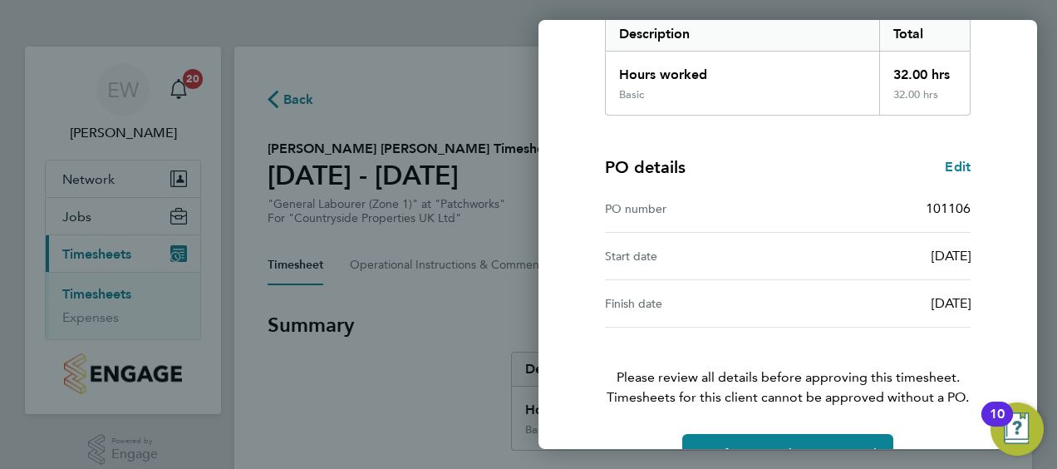
scroll to position [326, 0]
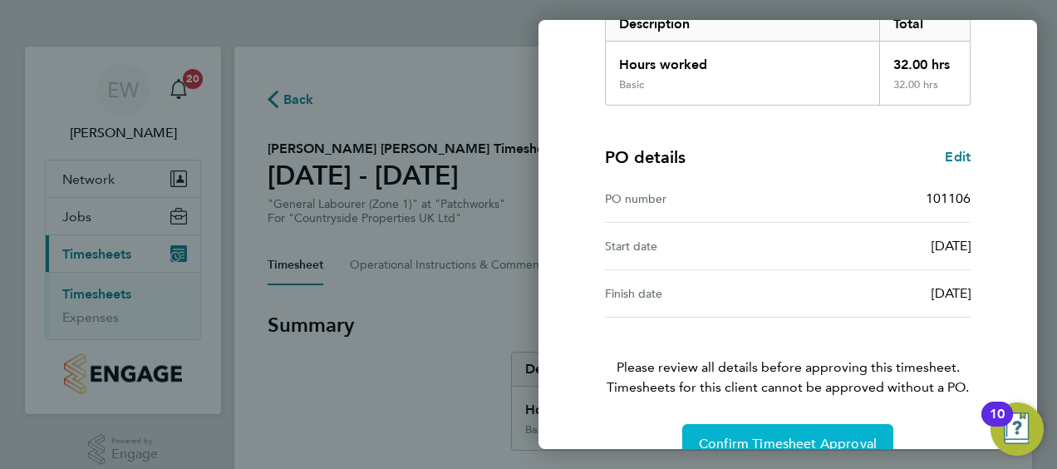
click at [766, 424] on button "Confirm Timesheet Approval" at bounding box center [787, 444] width 211 height 40
